Goal: Task Accomplishment & Management: Use online tool/utility

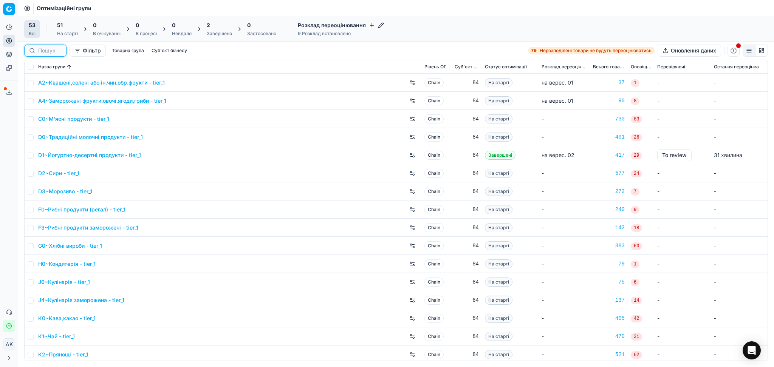
click at [46, 52] on input at bounding box center [49, 51] width 23 height 8
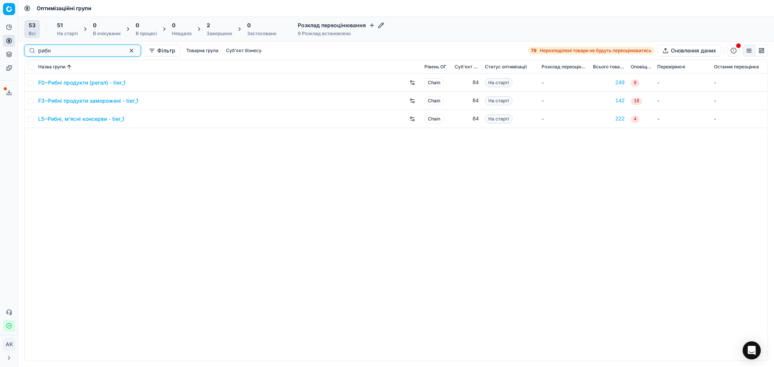
type input "рибн"
click at [83, 100] on link "F3~Рибні продукти заморожені - tier_1" at bounding box center [88, 101] width 100 height 8
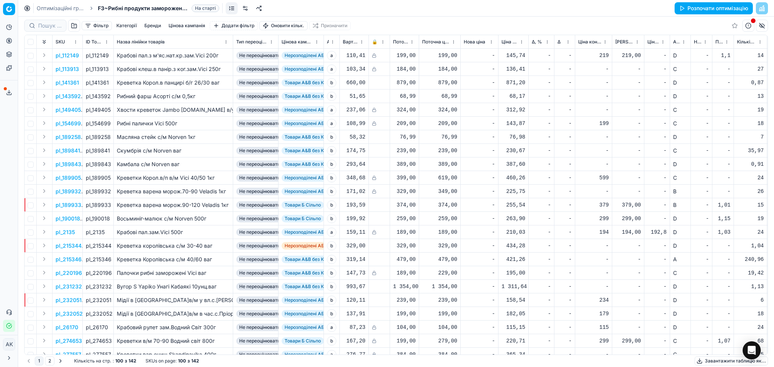
click at [705, 7] on button "Розпочати оптимізацію" at bounding box center [713, 8] width 78 height 12
click at [34, 27] on div at bounding box center [45, 26] width 42 height 12
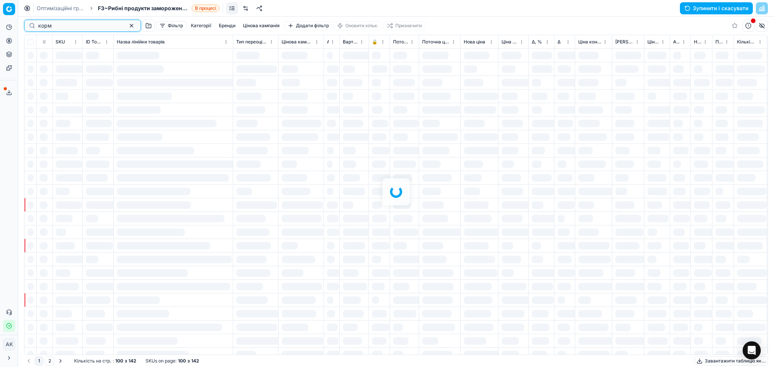
type input "корм"
click at [67, 6] on link "Оптимізаційні групи" at bounding box center [61, 9] width 48 height 8
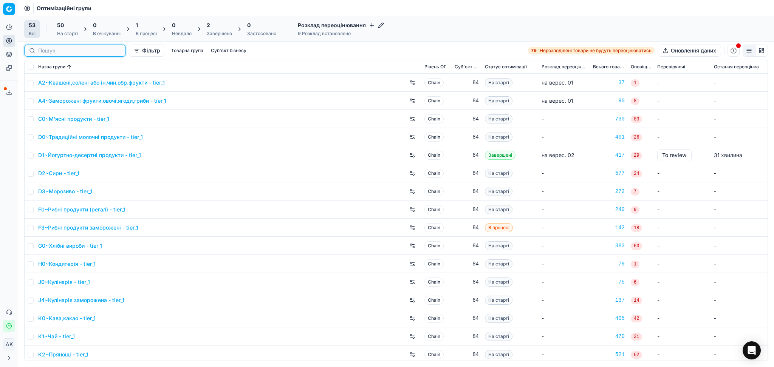
click at [46, 51] on input at bounding box center [79, 51] width 83 height 8
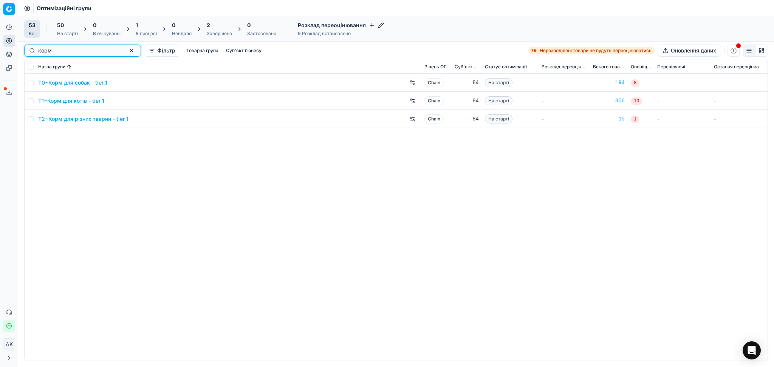
type input "корм"
click at [87, 84] on link "T0~Корм для собак - tier_1" at bounding box center [72, 83] width 69 height 8
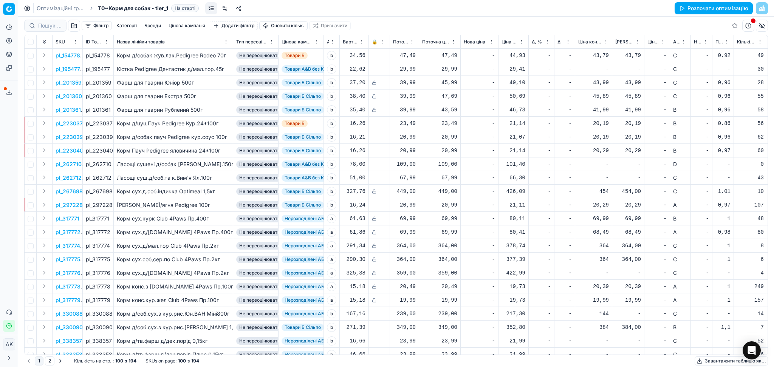
click at [730, 6] on button "Розпочати оптимізацію" at bounding box center [713, 8] width 78 height 12
click at [57, 9] on link "Оптимізаційні групи" at bounding box center [61, 9] width 48 height 8
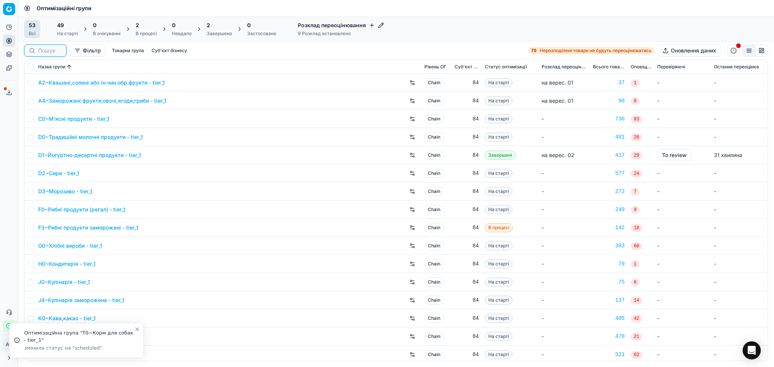
click at [48, 53] on input at bounding box center [49, 51] width 23 height 8
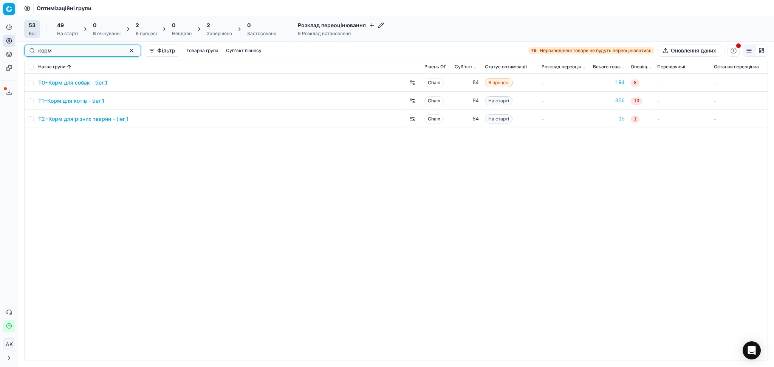
type input "корм"
click at [61, 102] on link "T1~Корм для котів - tier_1" at bounding box center [71, 101] width 66 height 8
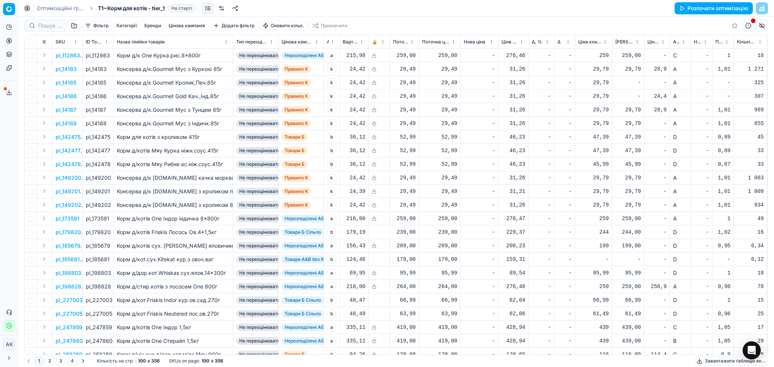
click at [715, 6] on button "Розпочати оптимізацію" at bounding box center [713, 8] width 78 height 12
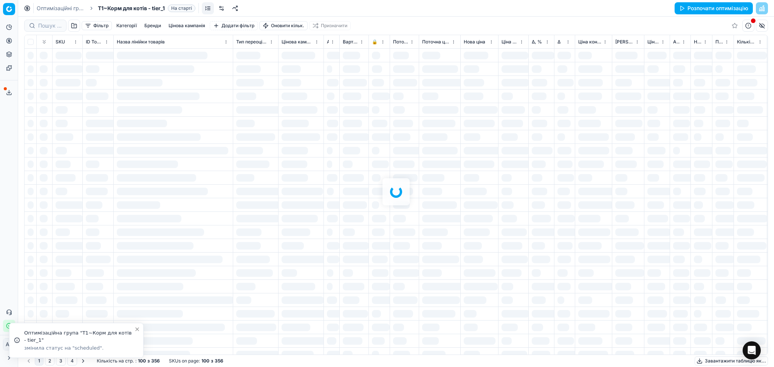
click at [65, 6] on link "Оптимізаційні групи" at bounding box center [61, 9] width 48 height 8
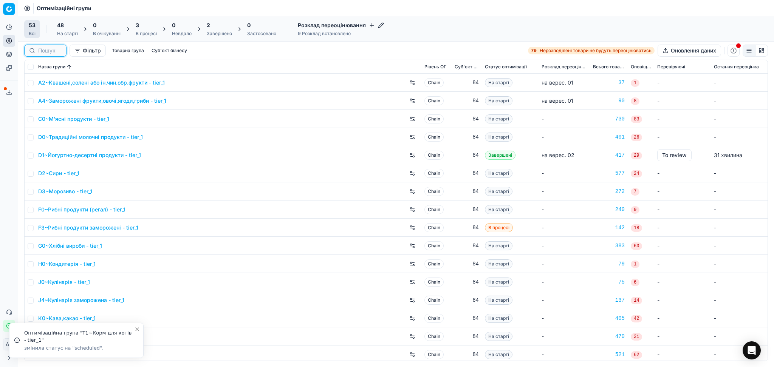
click at [51, 51] on input at bounding box center [49, 51] width 23 height 8
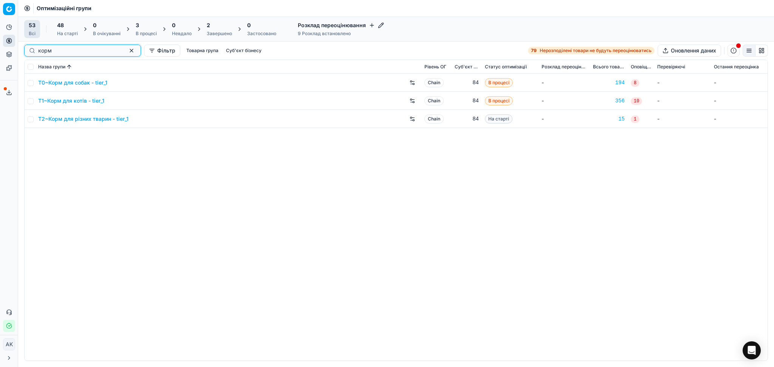
type input "корм"
click at [76, 120] on link "T2~Корм для різних тварин - tier_1" at bounding box center [83, 119] width 90 height 8
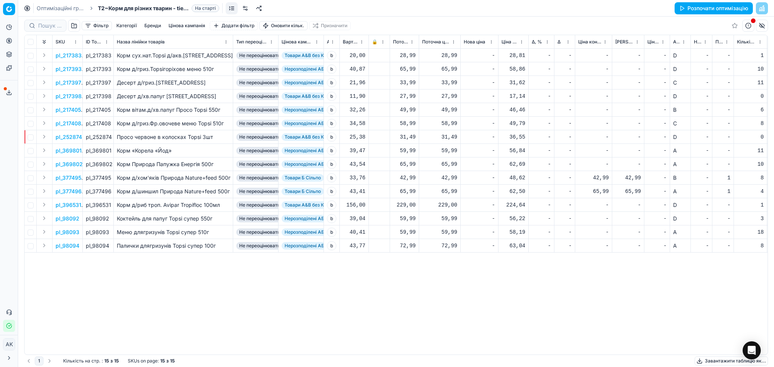
click at [723, 8] on button "Розпочати оптимізацію" at bounding box center [713, 8] width 78 height 12
